Goal: Transaction & Acquisition: Purchase product/service

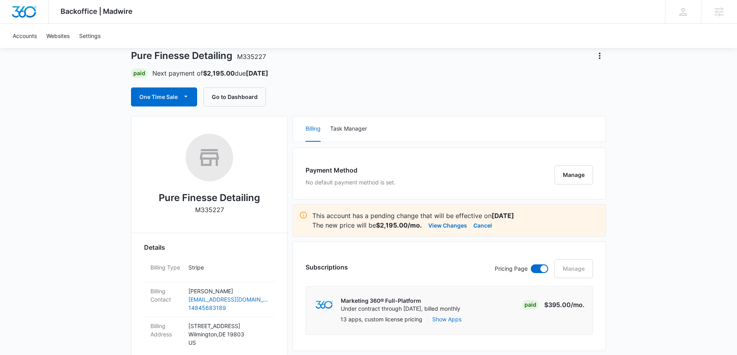
scroll to position [14, 0]
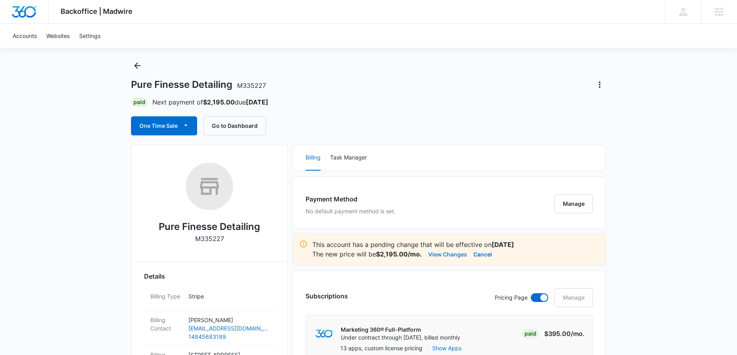
click at [440, 253] on button "View Changes" at bounding box center [447, 253] width 39 height 9
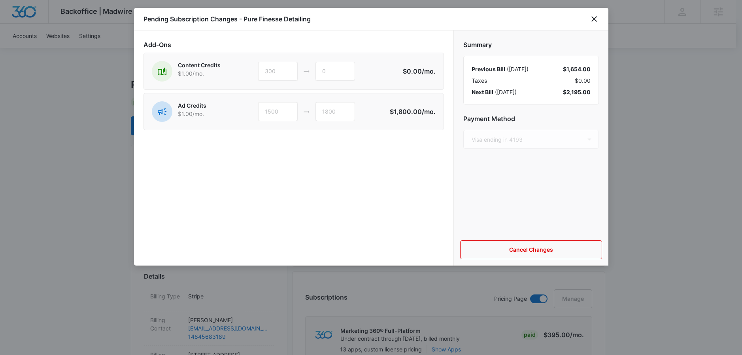
type input "600"
type input "300"
type input "600"
type input "900"
click at [595, 19] on icon "close" at bounding box center [594, 18] width 9 height 9
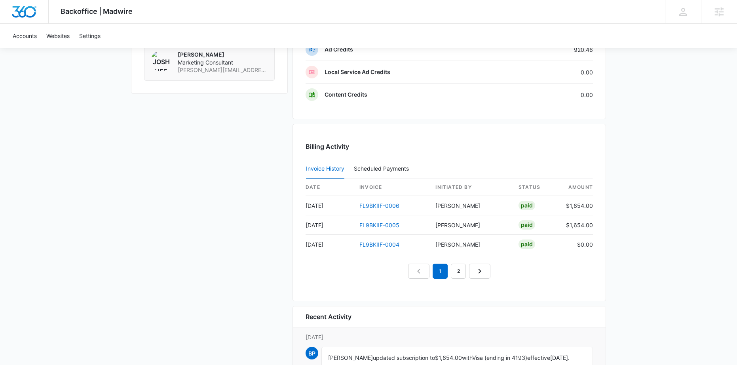
scroll to position [878, 0]
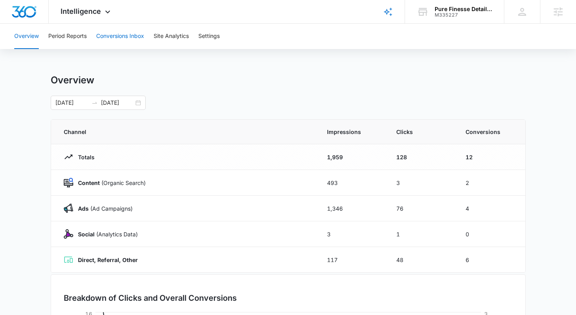
click at [140, 35] on button "Conversions Inbox" at bounding box center [120, 36] width 48 height 25
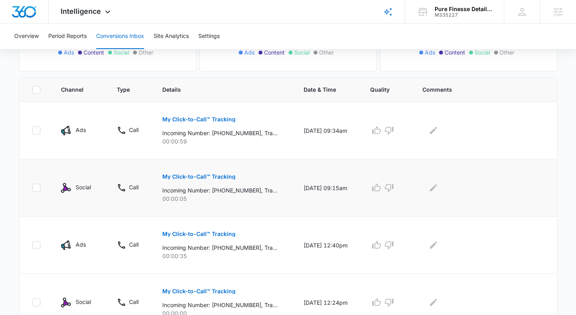
scroll to position [128, 0]
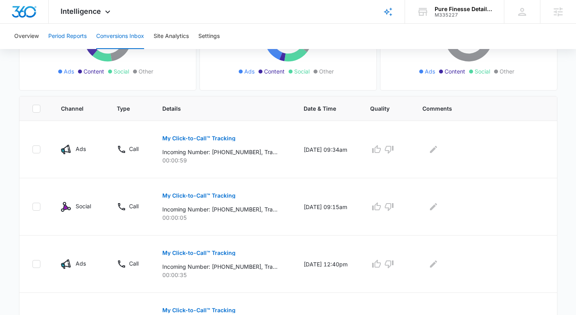
click at [78, 35] on button "Period Reports" at bounding box center [67, 36] width 38 height 25
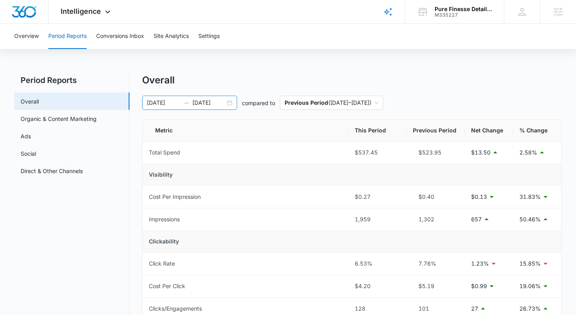
click at [229, 104] on div "09/23/2025 10/07/2025" at bounding box center [189, 103] width 95 height 14
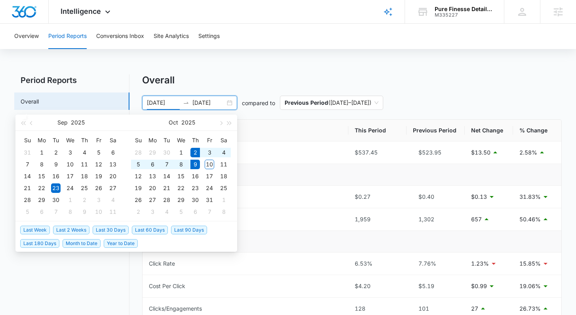
click at [36, 229] on span "Last Week" at bounding box center [35, 230] width 30 height 9
type input "10/02/2025"
type input "10/09/2025"
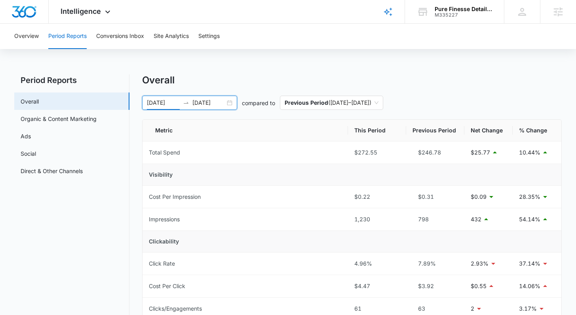
click at [231, 103] on div "10/02/2025 10/09/2025" at bounding box center [189, 103] width 95 height 14
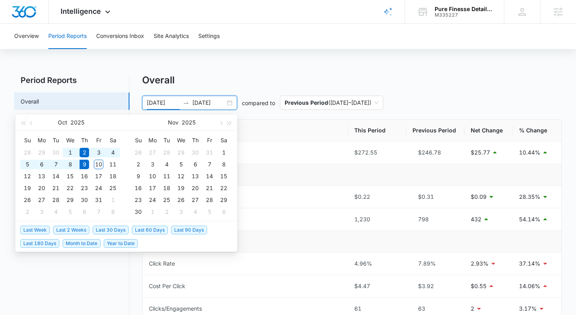
click at [81, 229] on span "Last 2 Weeks" at bounding box center [71, 230] width 36 height 9
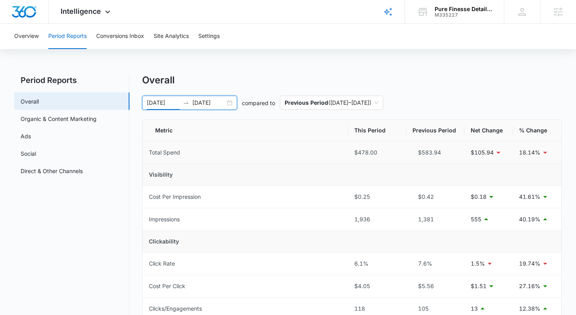
click at [227, 102] on div "09/25/2025 10/09/2025" at bounding box center [189, 103] width 95 height 14
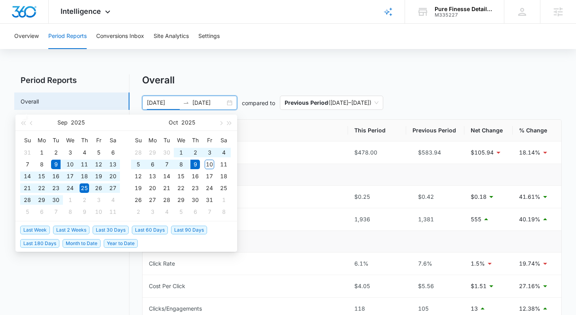
click at [111, 233] on span "Last 30 Days" at bounding box center [111, 230] width 36 height 9
type input "09/09/2025"
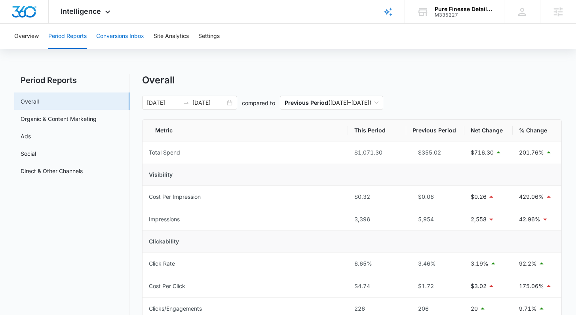
click at [108, 39] on button "Conversions Inbox" at bounding box center [120, 36] width 48 height 25
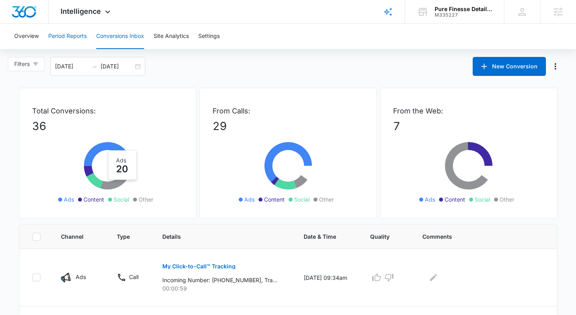
click at [80, 36] on button "Period Reports" at bounding box center [67, 36] width 38 height 25
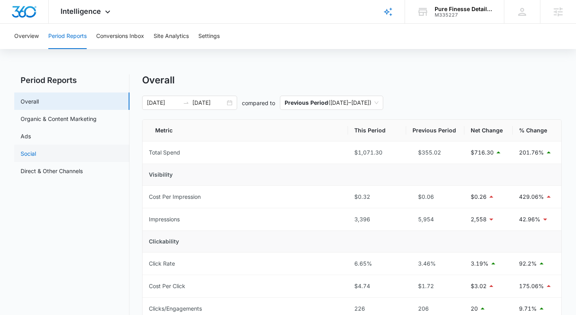
click at [36, 150] on link "Social" at bounding box center [28, 154] width 15 height 8
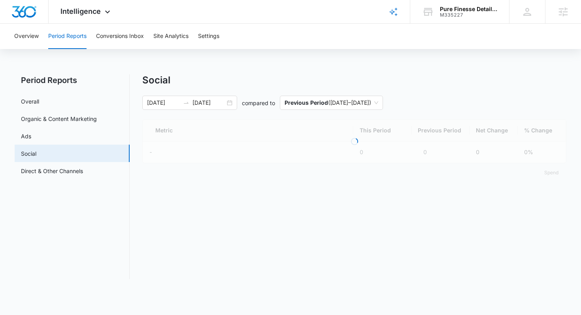
click at [31, 133] on link "Ads" at bounding box center [26, 136] width 10 height 8
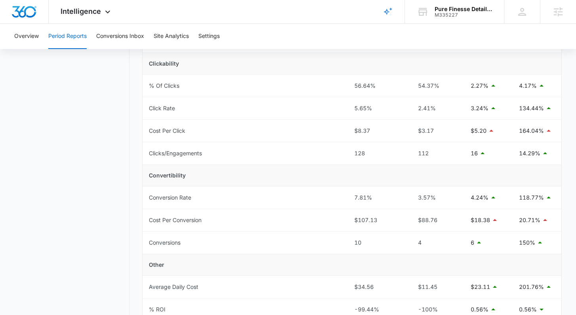
scroll to position [179, 0]
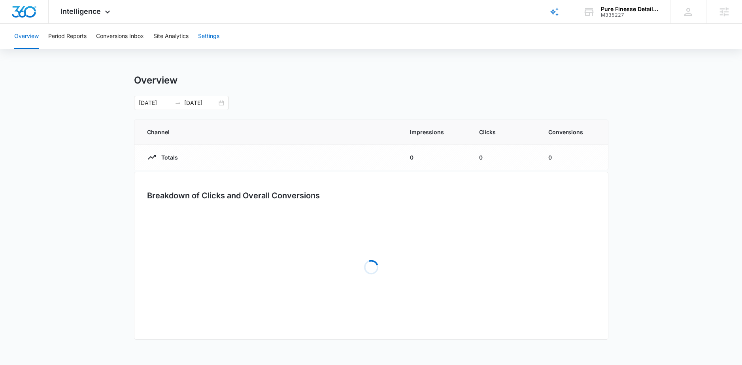
click at [208, 41] on button "Settings" at bounding box center [208, 36] width 21 height 25
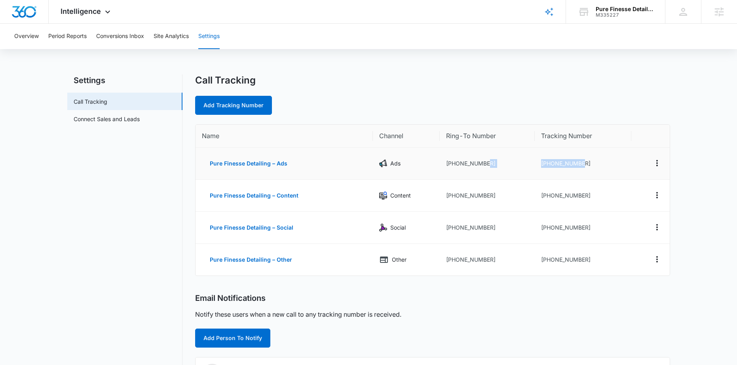
drag, startPoint x: 594, startPoint y: 166, endPoint x: 523, endPoint y: 166, distance: 70.4
click at [523, 166] on tr "Pure Finesse Detailing – Ads Ads [PHONE_NUMBER] [PHONE_NUMBER]" at bounding box center [432, 164] width 474 height 32
copy tr "[PHONE_NUMBER]"
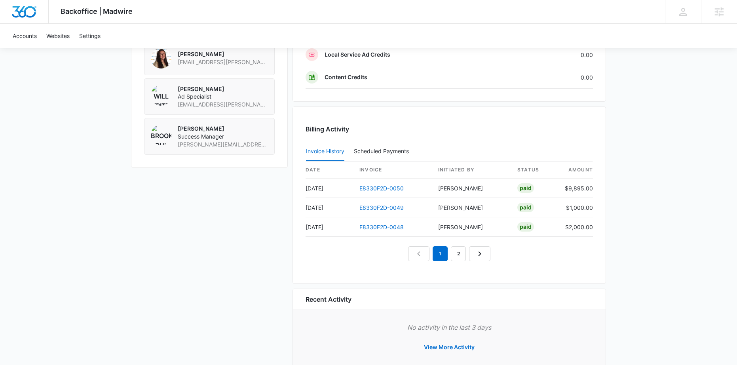
scroll to position [688, 0]
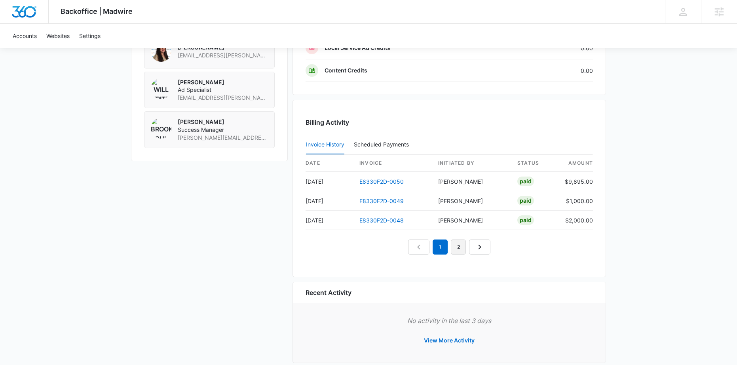
click at [455, 249] on link "2" at bounding box center [458, 246] width 15 height 15
click at [432, 251] on link "1" at bounding box center [430, 246] width 15 height 15
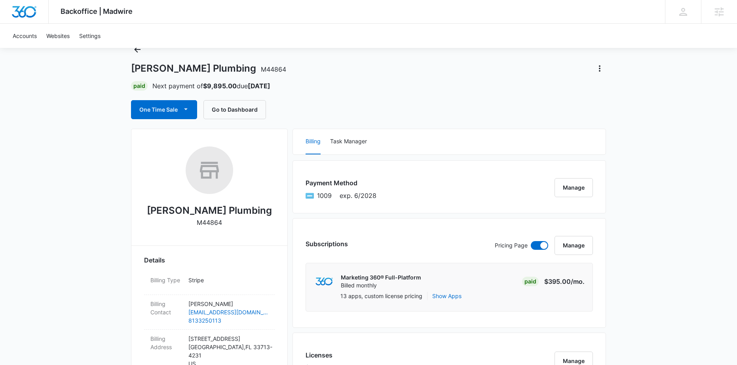
scroll to position [0, 0]
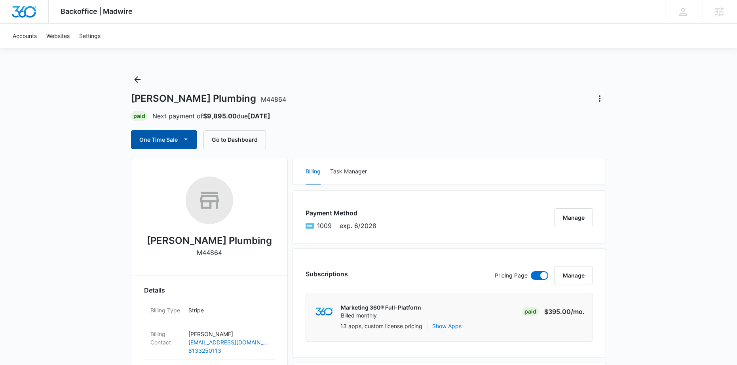
click at [142, 137] on button "One Time Sale" at bounding box center [164, 139] width 66 height 19
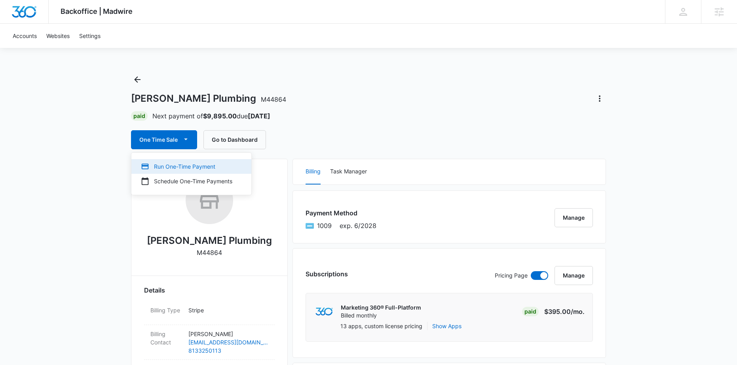
click at [225, 165] on div "Run One-Time Payment" at bounding box center [186, 166] width 91 height 8
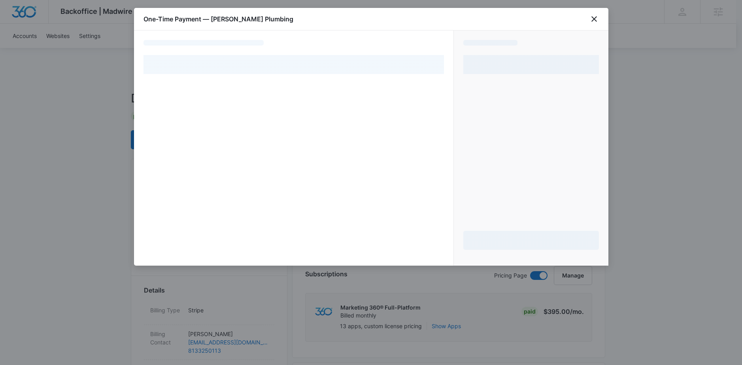
select select "pm_1NsqzZA4n8RTgNjUhk5uXFM5"
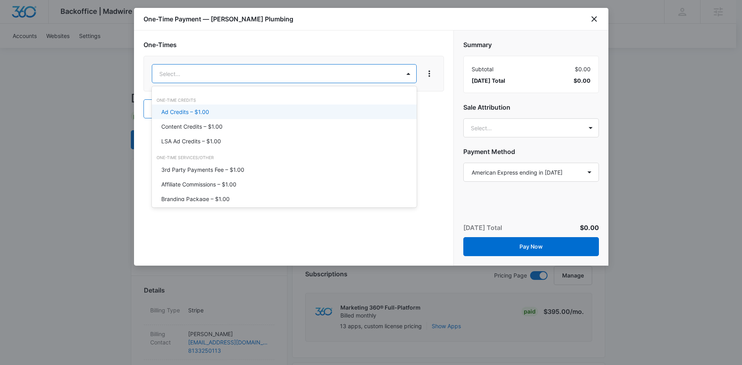
click at [285, 118] on div "Ad Credits – $1.00" at bounding box center [284, 111] width 265 height 15
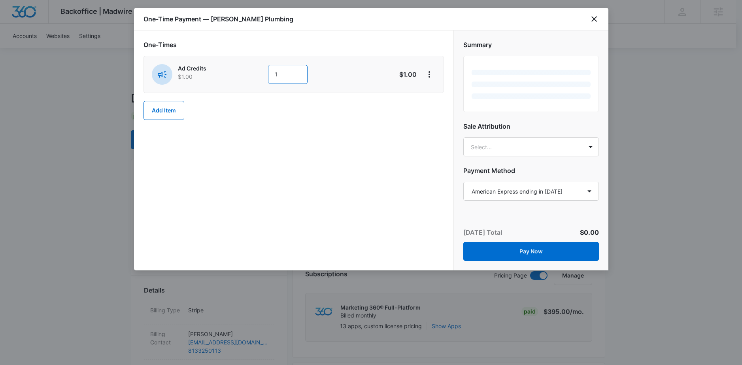
click at [294, 80] on input "1" at bounding box center [288, 74] width 40 height 19
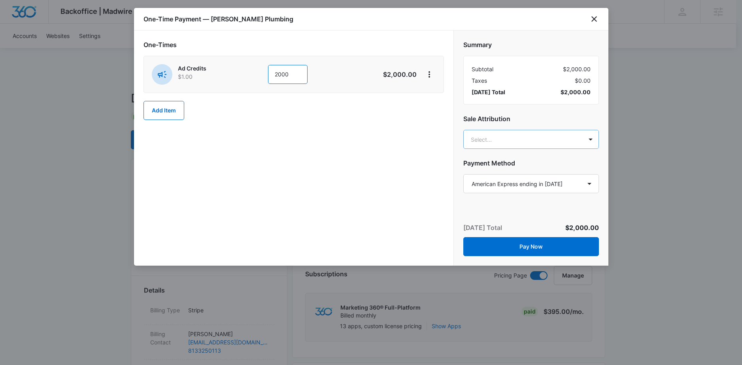
type input "2000"
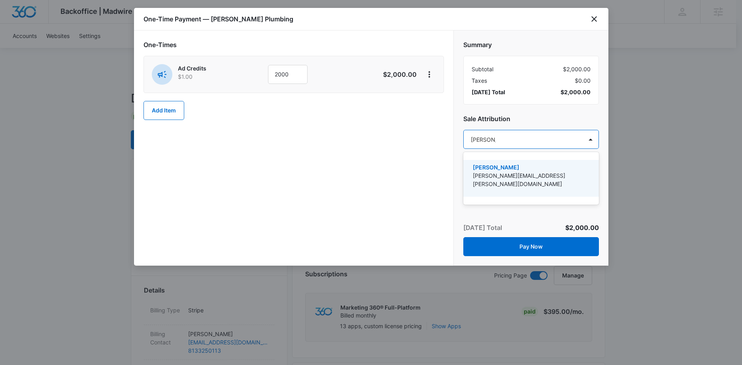
type input "[PERSON_NAME]"
click at [515, 163] on p "[PERSON_NAME]" at bounding box center [530, 167] width 115 height 8
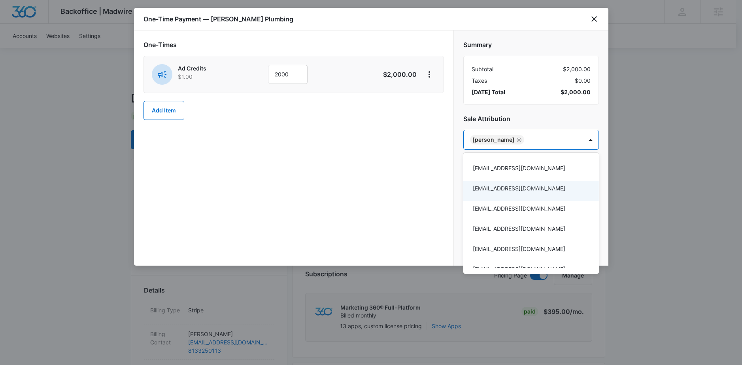
click at [434, 193] on div at bounding box center [371, 182] width 742 height 365
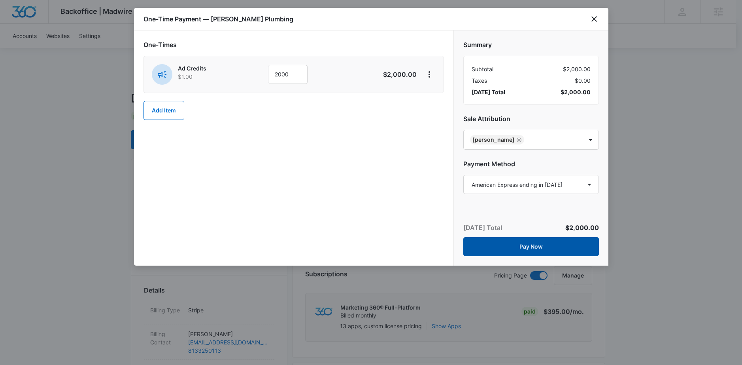
click at [534, 252] on button "Pay Now" at bounding box center [532, 246] width 136 height 19
